Goal: Find specific page/section: Find specific page/section

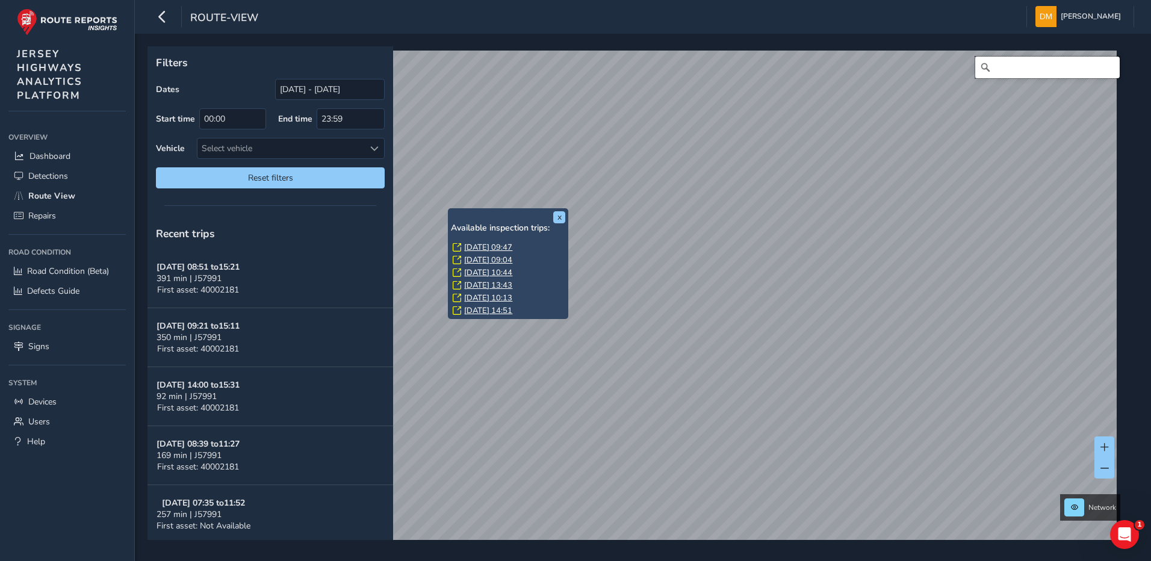
click at [1037, 70] on input "Search" at bounding box center [1047, 68] width 144 height 22
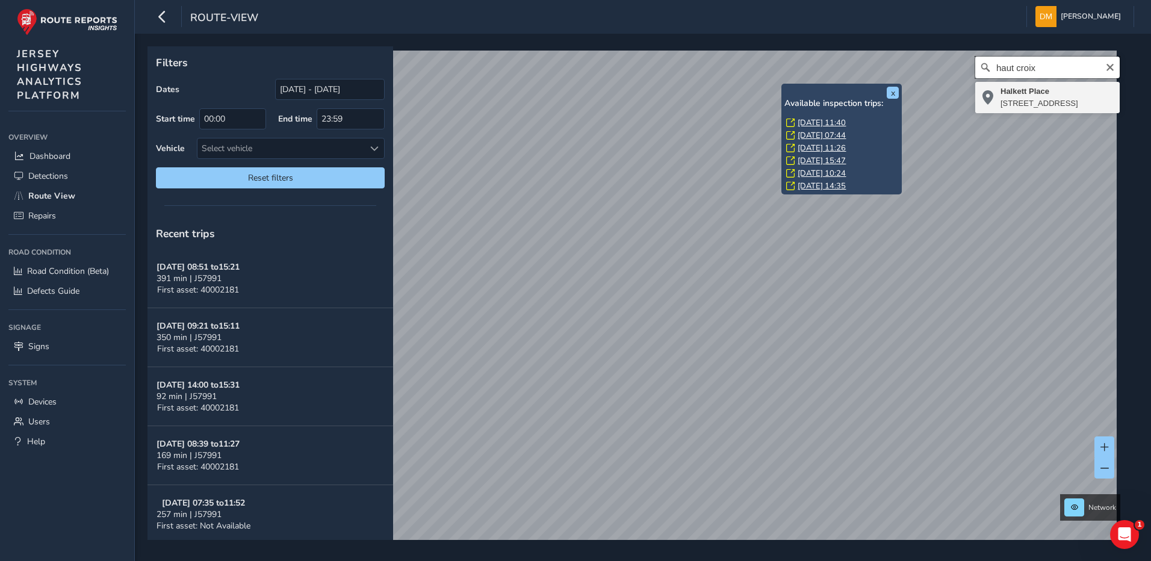
type input "haut croix"
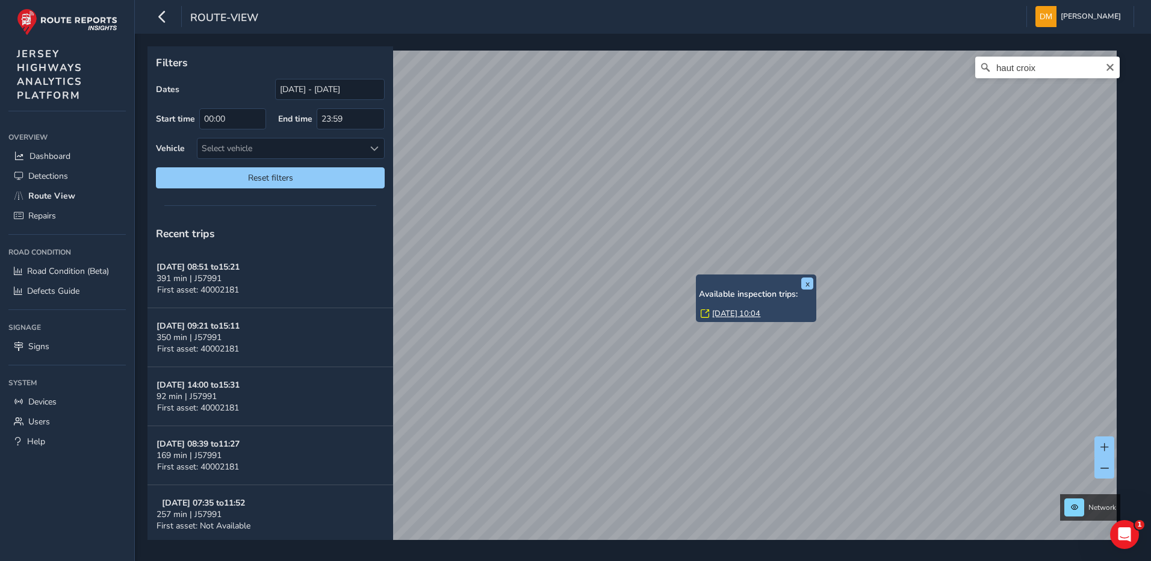
click at [741, 308] on div "Available inspection trips: [DATE] 10:04" at bounding box center [756, 304] width 114 height 31
click at [742, 310] on link "[DATE] 10:04" at bounding box center [736, 313] width 48 height 11
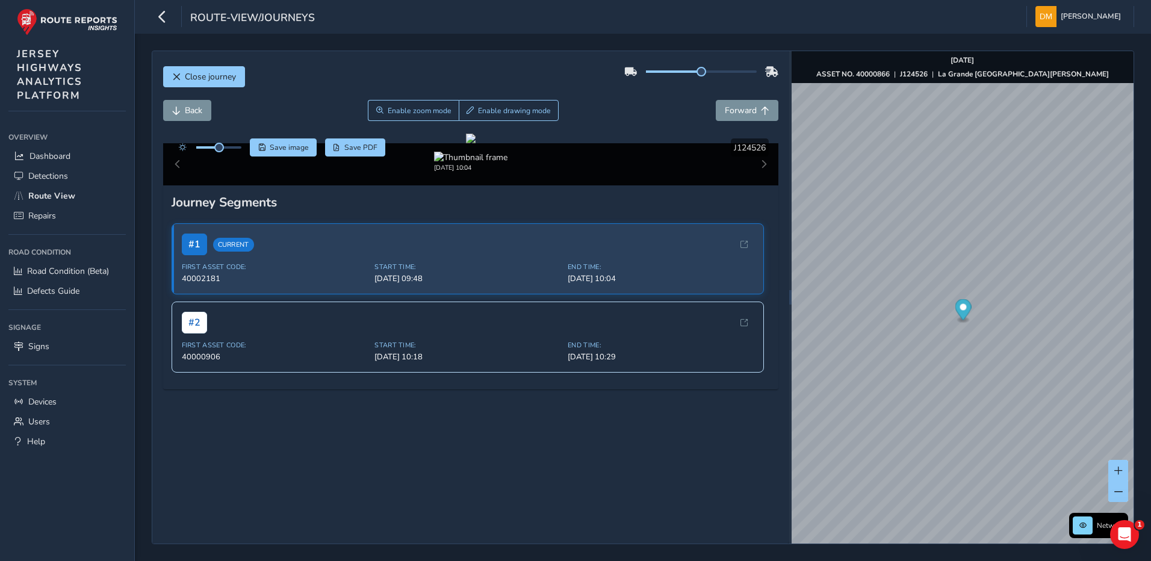
click at [758, 99] on div "Close journey" at bounding box center [471, 81] width 616 height 39
click at [736, 111] on span "Forward" at bounding box center [741, 110] width 32 height 11
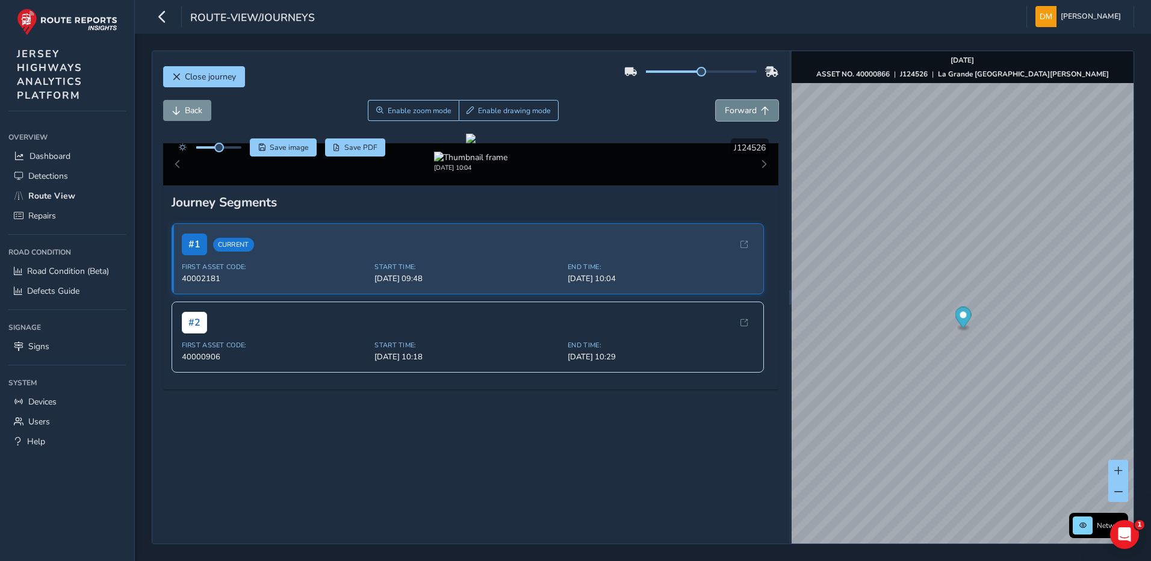
click at [736, 111] on span "Forward" at bounding box center [741, 110] width 32 height 11
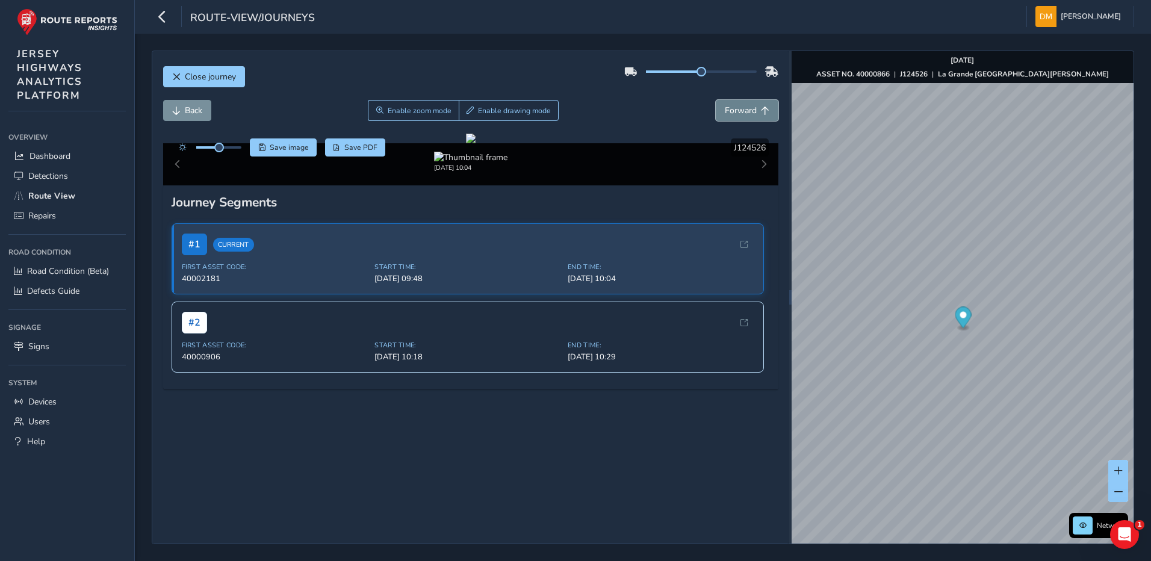
click at [736, 111] on span "Forward" at bounding box center [741, 110] width 32 height 11
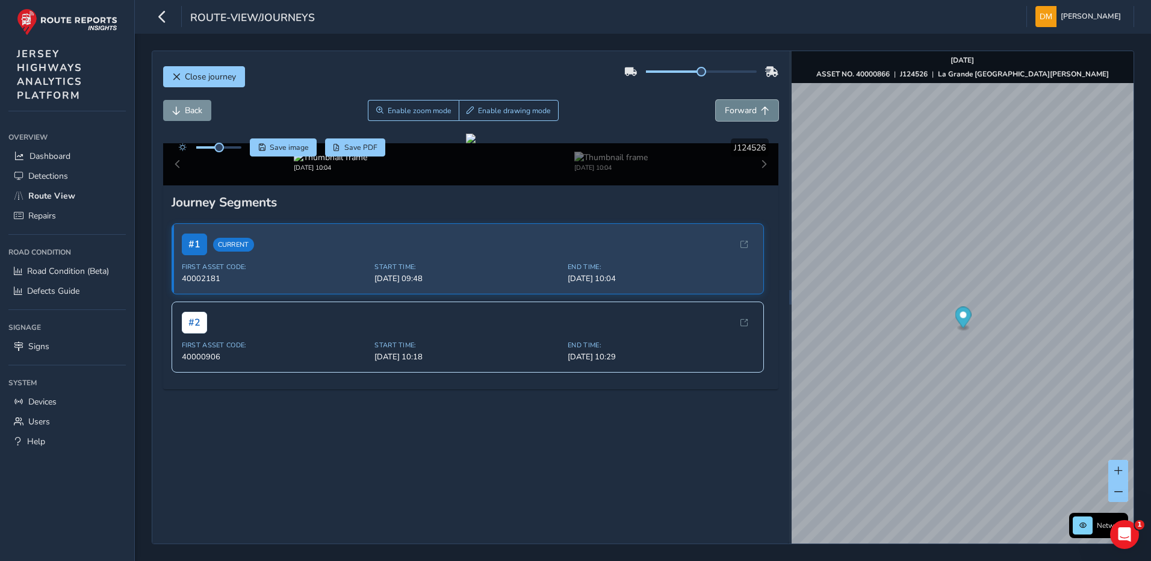
click at [736, 111] on span "Forward" at bounding box center [741, 110] width 32 height 11
click at [730, 107] on span "Forward" at bounding box center [741, 110] width 32 height 11
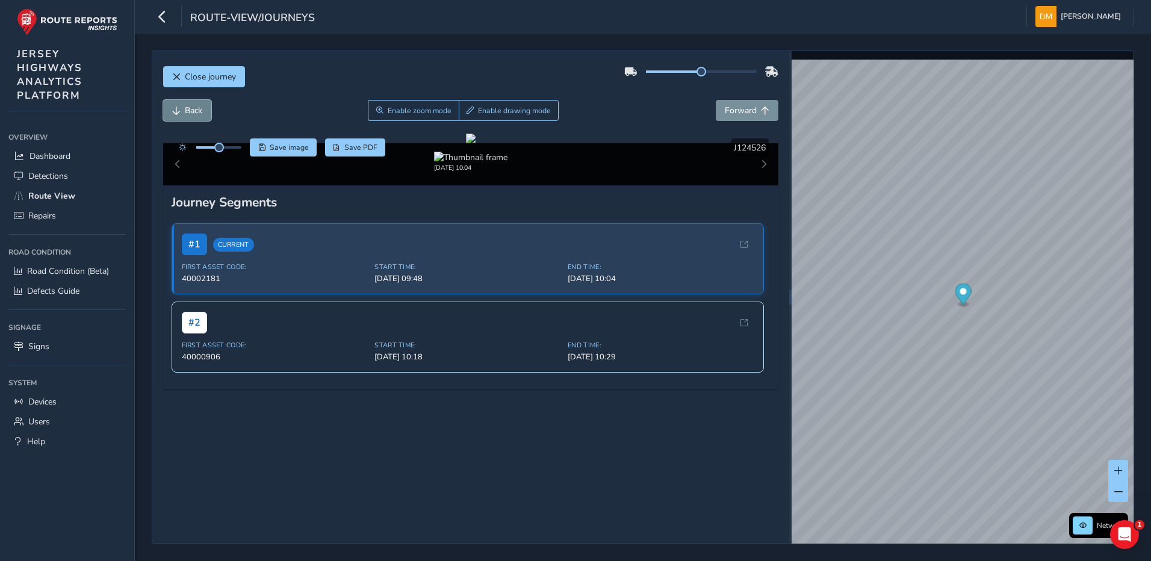
click at [191, 110] on span "Back" at bounding box center [193, 110] width 17 height 11
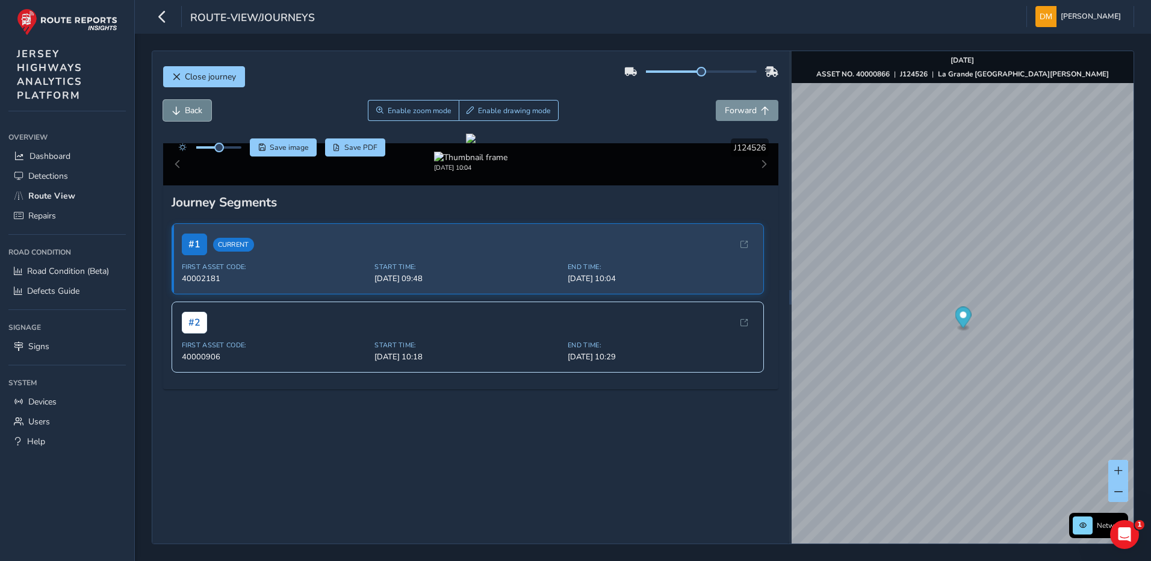
click at [194, 108] on span "Back" at bounding box center [193, 110] width 17 height 11
click at [466, 143] on div at bounding box center [471, 139] width 10 height 10
click at [403, 108] on span "Enable zoom mode" at bounding box center [419, 111] width 64 height 10
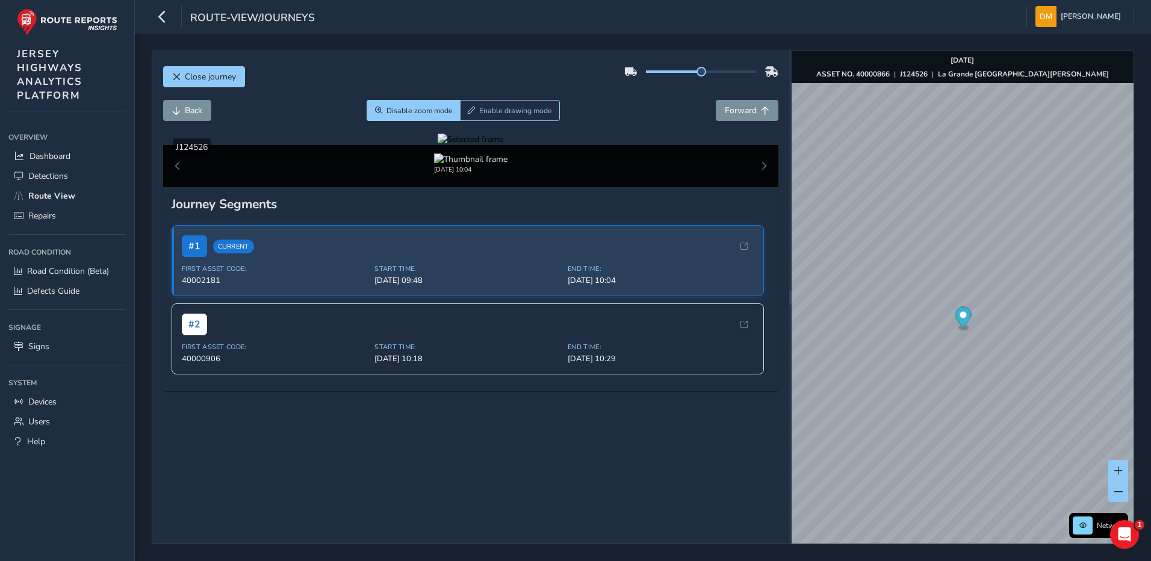
click at [438, 145] on div at bounding box center [471, 139] width 66 height 11
click at [403, 348] on img at bounding box center [864, 213] width 1733 height 975
click at [185, 116] on button "Back" at bounding box center [187, 110] width 48 height 21
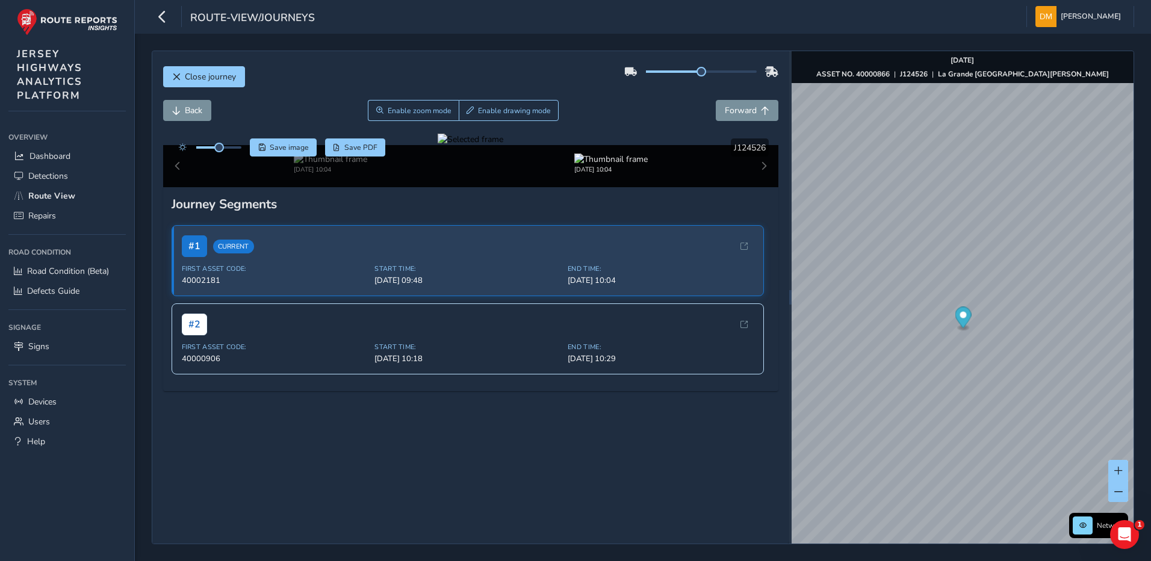
click at [438, 145] on div at bounding box center [471, 139] width 66 height 11
click at [358, 369] on img at bounding box center [941, 185] width 1733 height 975
click at [181, 112] on button "Back" at bounding box center [187, 110] width 48 height 21
click at [438, 145] on div at bounding box center [471, 139] width 66 height 11
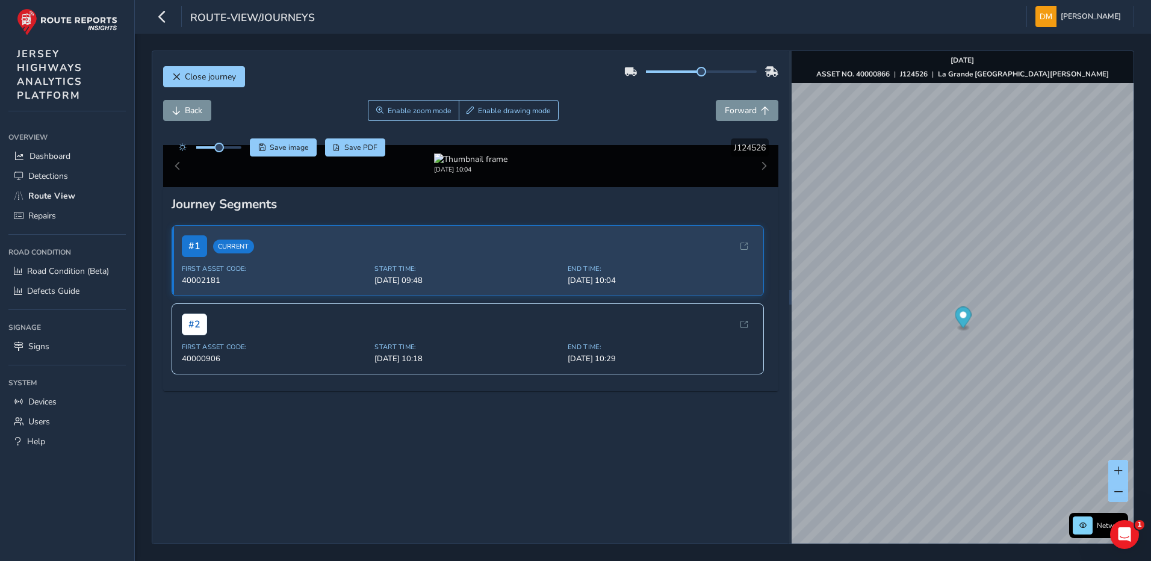
click at [633, 427] on img at bounding box center [431, 76] width 1733 height 975
click at [189, 113] on span "Back" at bounding box center [193, 110] width 17 height 11
click at [438, 145] on div at bounding box center [471, 139] width 66 height 11
click at [646, 412] on img at bounding box center [406, 104] width 1733 height 975
click at [186, 125] on div "Back Enable zoom mode Enable drawing mode Forward" at bounding box center [471, 117] width 616 height 34
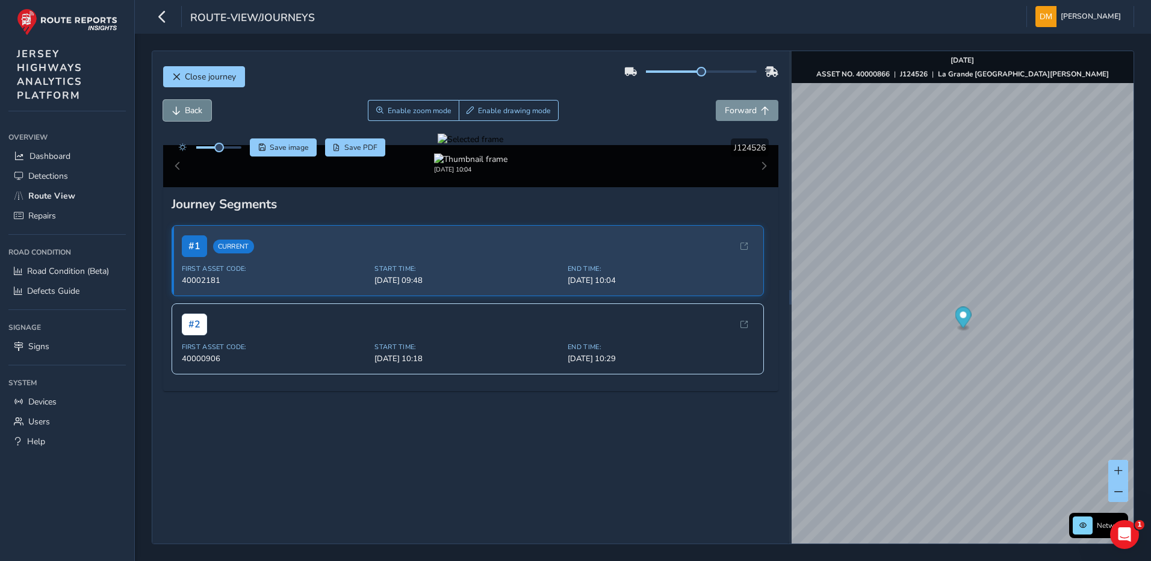
click at [189, 111] on span "Back" at bounding box center [193, 110] width 17 height 11
click at [459, 145] on div at bounding box center [471, 139] width 66 height 11
click at [607, 407] on img at bounding box center [475, 111] width 1733 height 975
click at [176, 113] on span "Back" at bounding box center [176, 111] width 8 height 8
click at [438, 145] on div at bounding box center [471, 139] width 66 height 11
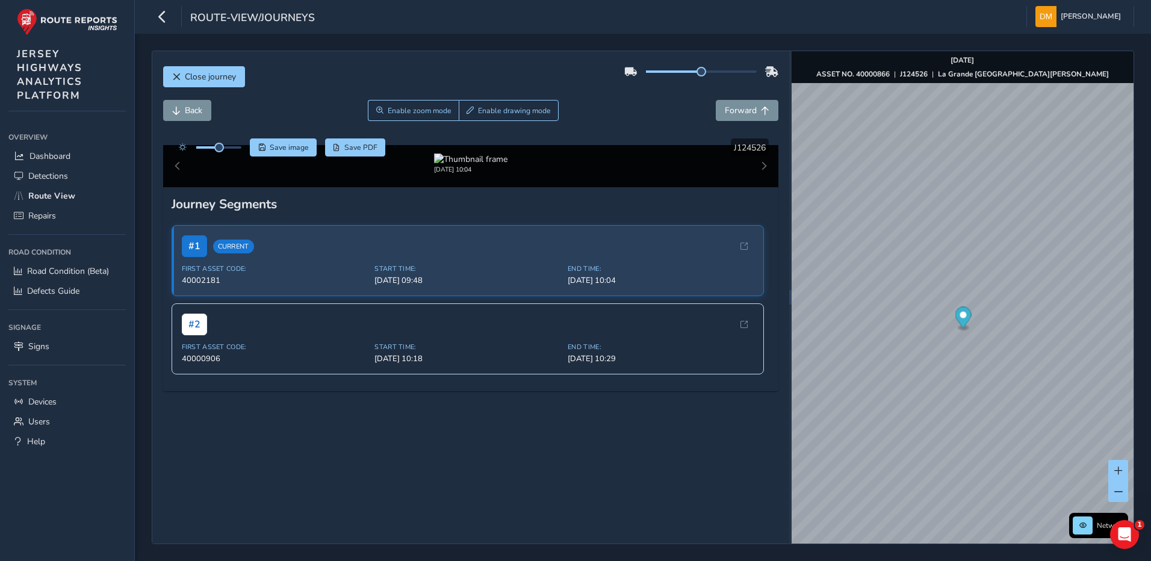
click at [627, 403] on img at bounding box center [442, 119] width 1733 height 975
click at [176, 116] on button "Back" at bounding box center [187, 110] width 48 height 21
drag, startPoint x: 425, startPoint y: 426, endPoint x: 417, endPoint y: 418, distance: 11.9
click at [438, 145] on div at bounding box center [471, 139] width 66 height 11
click at [367, 391] on img at bounding box center [925, 142] width 1733 height 975
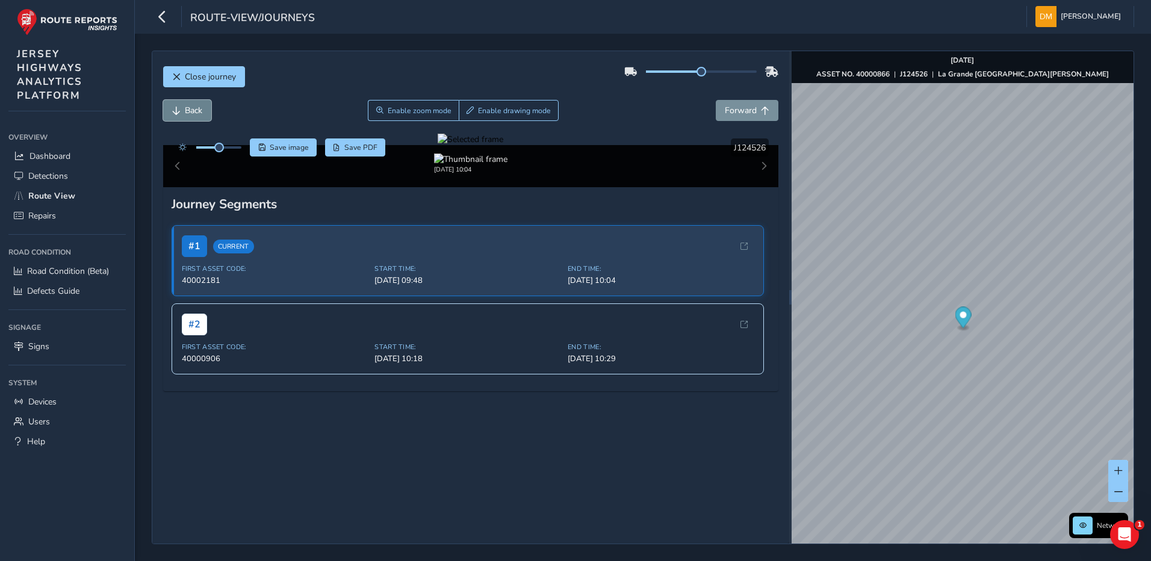
click at [181, 106] on button "Back" at bounding box center [187, 110] width 48 height 21
click at [761, 112] on span "Forward" at bounding box center [765, 111] width 8 height 8
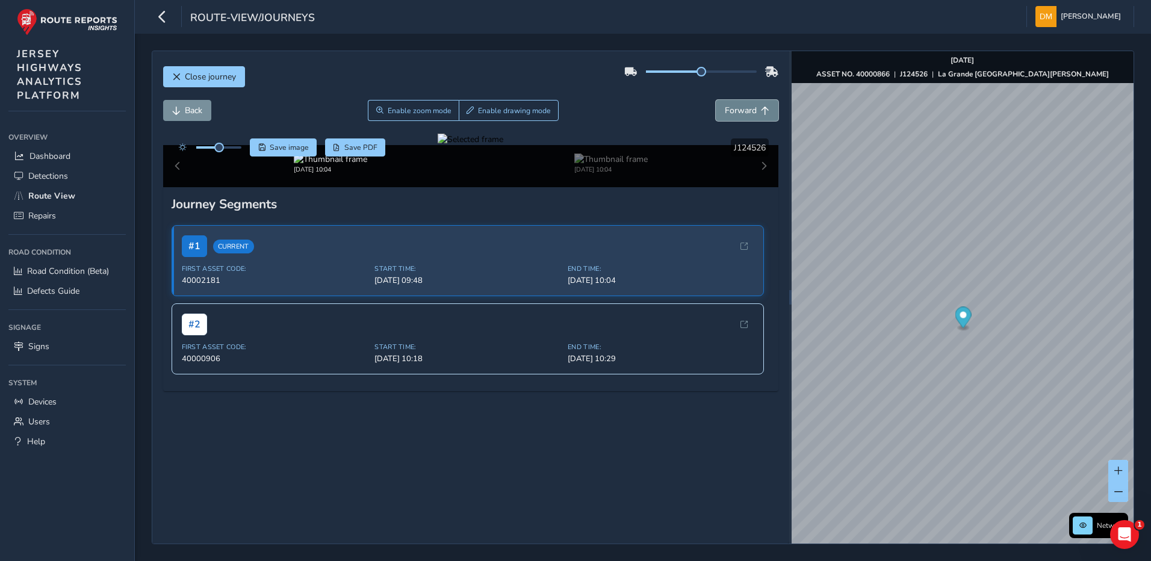
click at [746, 111] on span "Forward" at bounding box center [741, 110] width 32 height 11
click at [725, 110] on span "Forward" at bounding box center [741, 110] width 32 height 11
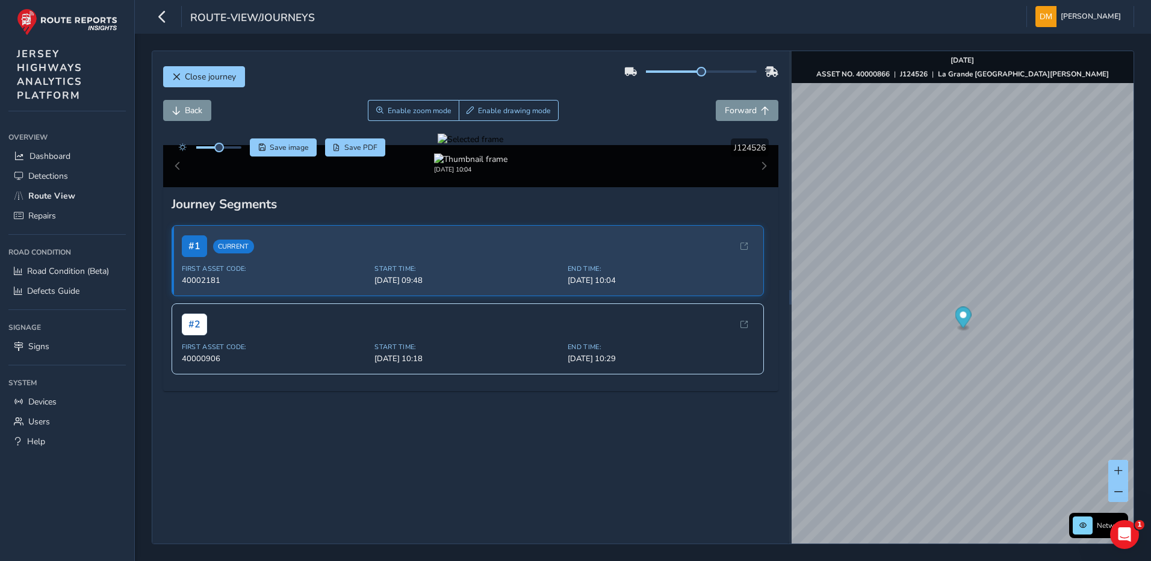
click at [438, 145] on div at bounding box center [471, 139] width 66 height 11
click at [565, 344] on img at bounding box center [557, 230] width 1733 height 975
click at [187, 126] on div "Back Enable zoom mode Enable drawing mode Forward" at bounding box center [471, 117] width 616 height 34
click at [503, 145] on div at bounding box center [471, 139] width 66 height 11
click at [468, 350] on img at bounding box center [737, 218] width 1733 height 975
